Goal: Find specific page/section: Find specific page/section

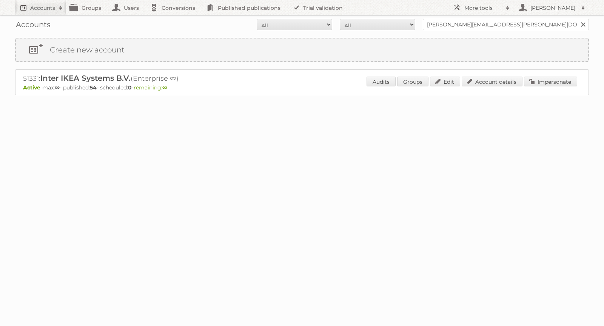
click at [47, 7] on h2 "Accounts" at bounding box center [42, 8] width 25 height 8
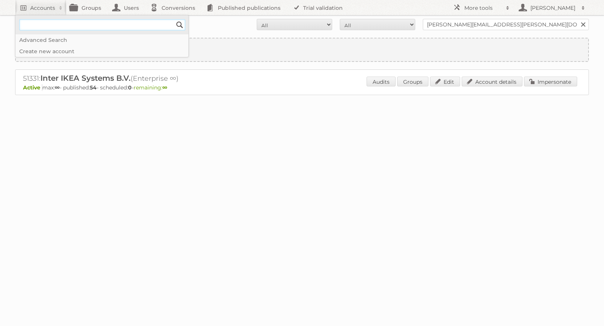
paste input"] "AskHR@additionfi.com"
type input"] "AskHR@additionfi.com"
click at [179, 22] on input "Search" at bounding box center [179, 24] width 11 height 11
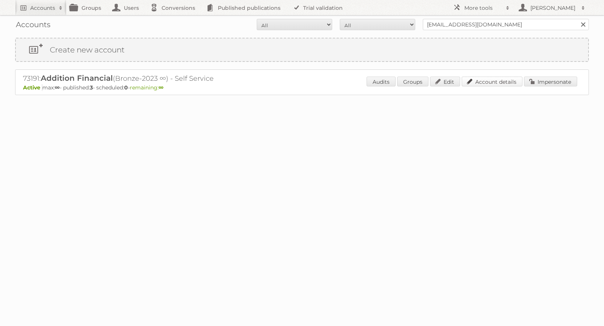
click at [504, 82] on link "Account details" at bounding box center [492, 82] width 61 height 10
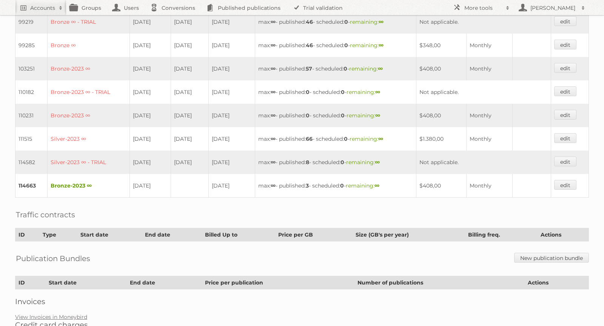
scroll to position [358, 0]
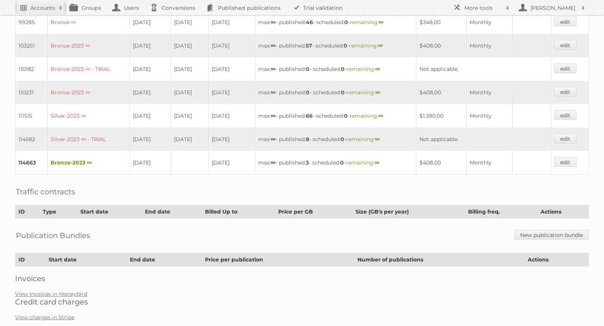
click at [44, 5] on h2 "Accounts" at bounding box center [42, 8] width 25 height 8
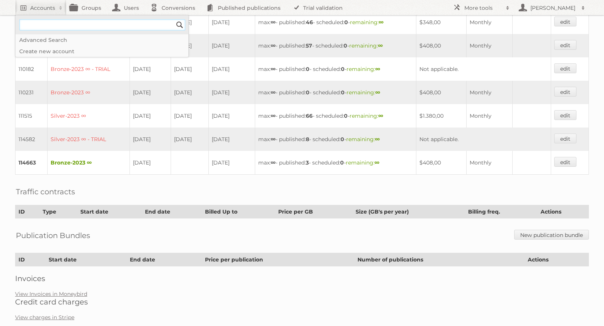
paste input"] "[EMAIL_ADDRESS][DOMAIN_NAME]"
type input"] "[EMAIL_ADDRESS][DOMAIN_NAME]"
click at [179, 23] on input "Search" at bounding box center [179, 24] width 11 height 11
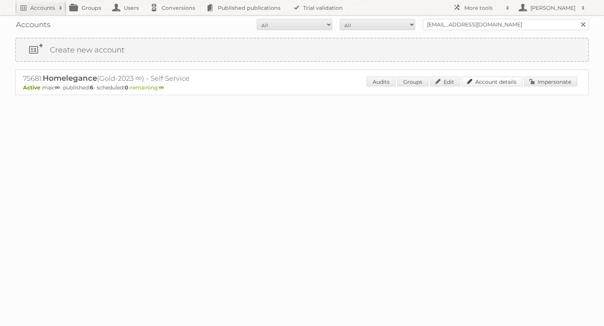
click at [495, 81] on link "Account details" at bounding box center [492, 82] width 61 height 10
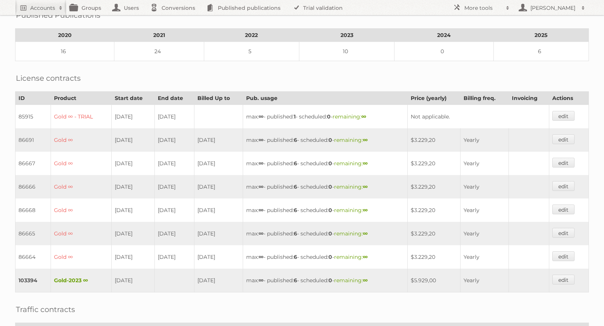
scroll to position [111, 0]
